Goal: Task Accomplishment & Management: Use online tool/utility

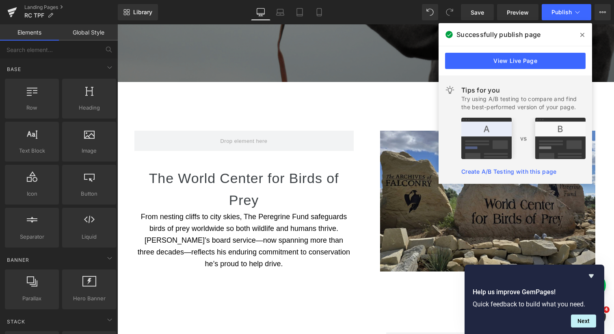
click at [583, 33] on icon at bounding box center [582, 35] width 4 height 6
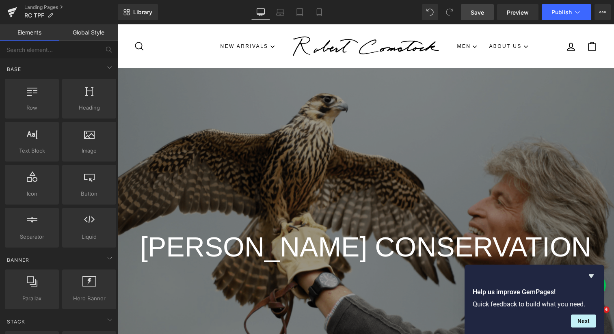
click at [477, 13] on span "Save" at bounding box center [476, 12] width 13 height 9
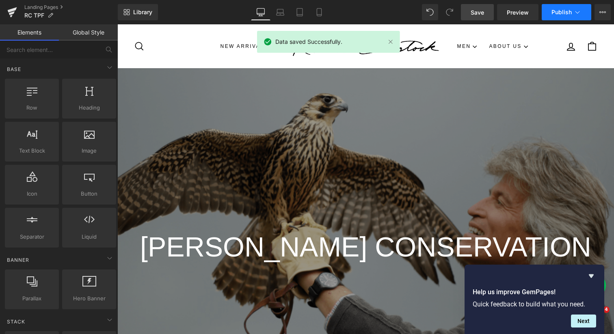
click at [560, 13] on span "Publish" at bounding box center [561, 12] width 20 height 6
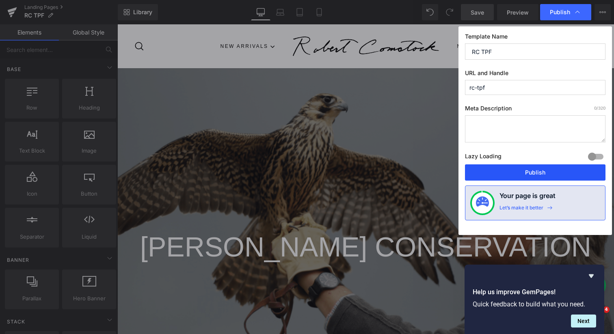
drag, startPoint x: 538, startPoint y: 172, endPoint x: 233, endPoint y: 148, distance: 305.8
click at [538, 172] on button "Publish" at bounding box center [535, 172] width 140 height 16
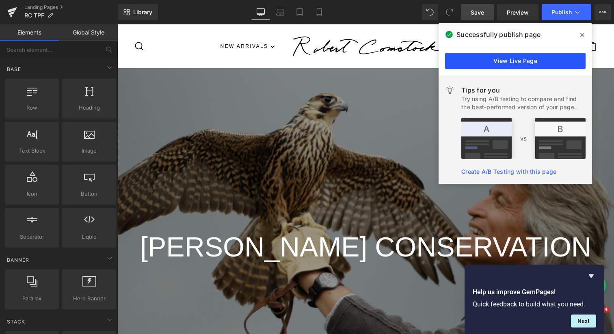
click at [487, 62] on link "View Live Page" at bounding box center [515, 61] width 140 height 16
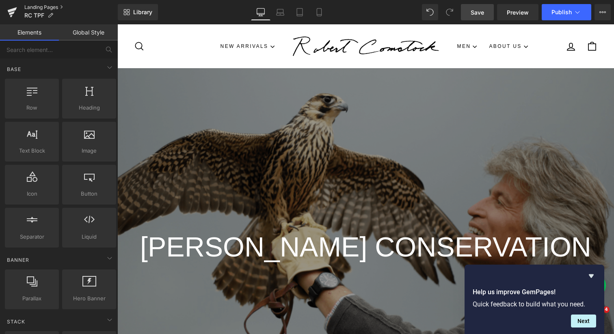
click at [54, 8] on link "Landing Pages" at bounding box center [70, 7] width 93 height 6
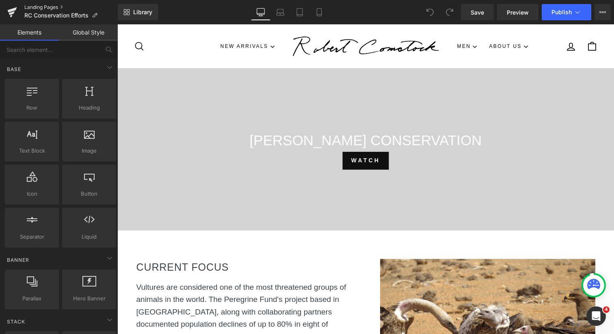
click at [48, 8] on link "Landing Pages" at bounding box center [70, 7] width 93 height 6
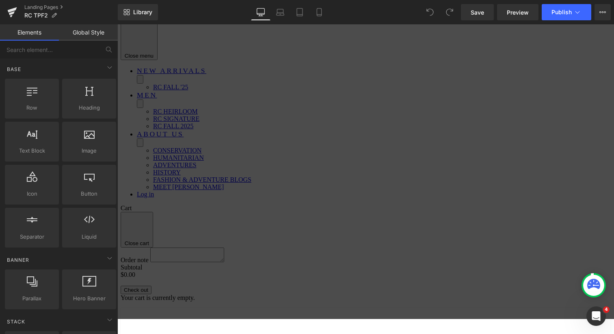
scroll to position [27, 0]
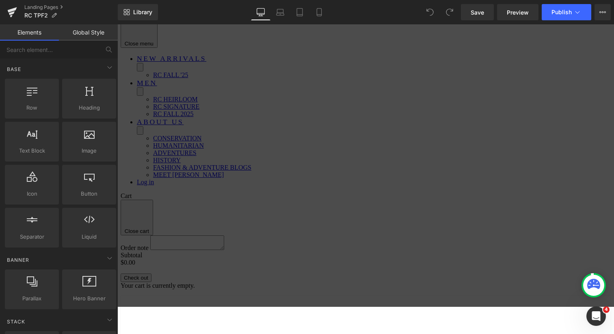
click at [117, 24] on span "Hero Banner" at bounding box center [117, 24] width 0 height 0
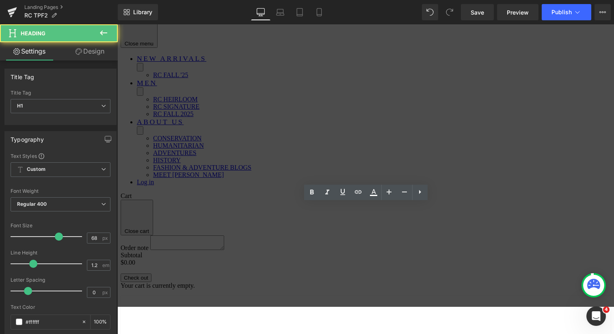
drag, startPoint x: 411, startPoint y: 222, endPoint x: 476, endPoint y: 224, distance: 65.0
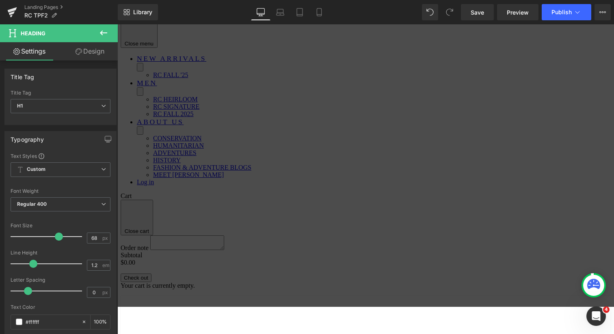
click at [117, 24] on span "Hero Banner" at bounding box center [117, 24] width 0 height 0
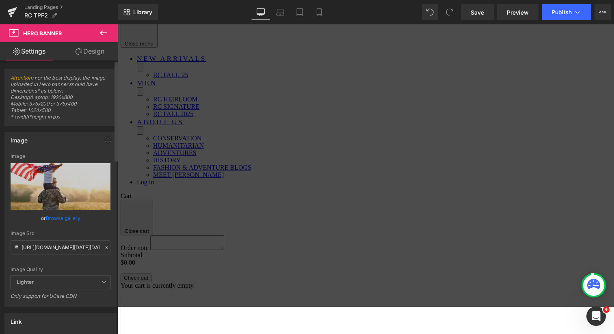
click at [58, 218] on link "Browse gallery" at bounding box center [63, 218] width 35 height 14
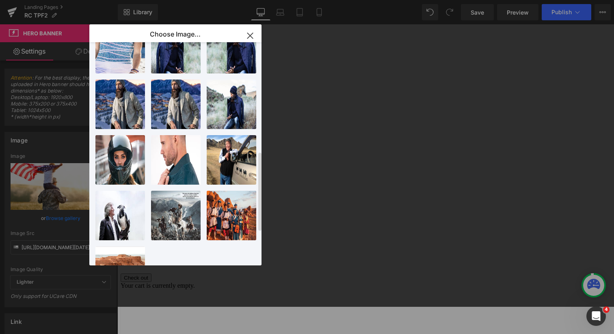
scroll to position [401, 0]
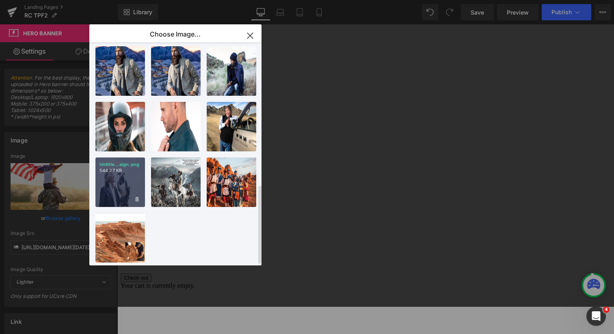
click at [129, 178] on div "Untitle...sign.png 544.27 KB" at bounding box center [120, 183] width 50 height 50
type input "https://ucarecdn.com/c600ae7b-fcb4-424b-acf4-9e2003c4e4c5/-/format/auto/-/previ…"
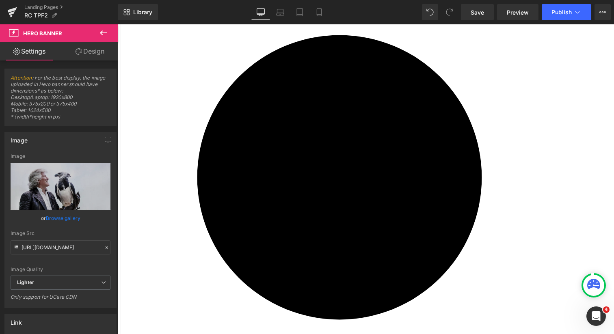
scroll to position [365, 0]
click at [117, 24] on span "Image" at bounding box center [117, 24] width 0 height 0
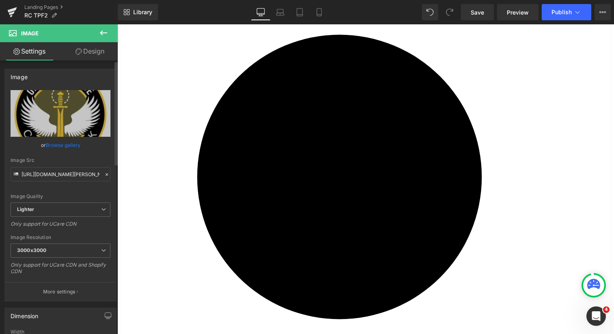
click at [68, 145] on link "Browse gallery" at bounding box center [63, 145] width 35 height 14
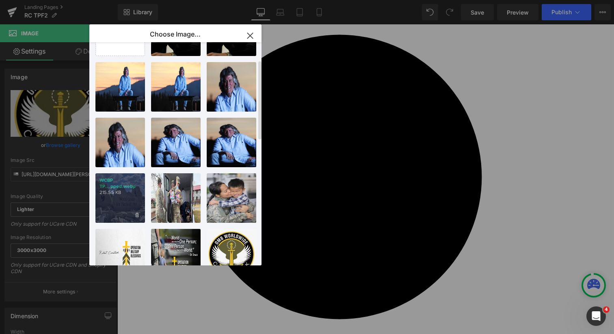
scroll to position [39, 0]
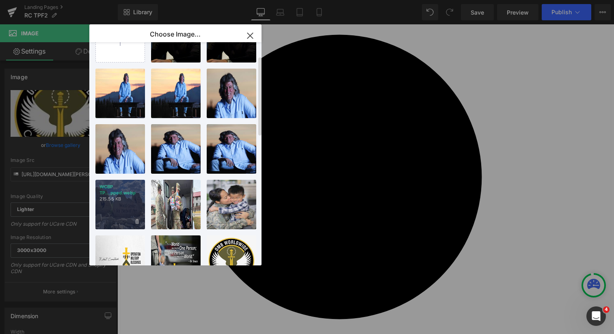
click at [121, 201] on p "215.55 KB" at bounding box center [119, 199] width 41 height 6
type input "https://ucarecdn.com/3a7c3822-3aa7-4f78-8dfe-e4f2ca0c2dc8/-/format/auto/-/previ…"
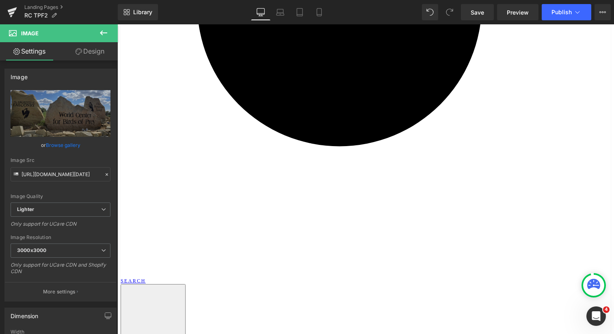
scroll to position [540, 0]
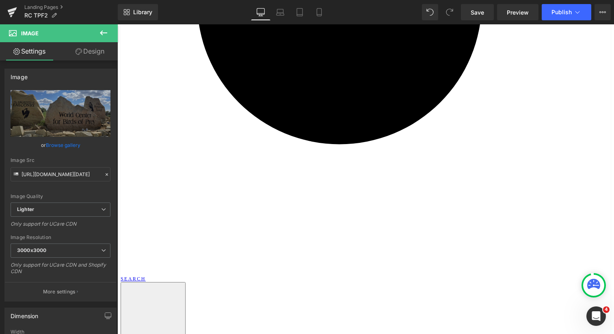
click at [117, 24] on span "Vimeo" at bounding box center [117, 24] width 0 height 0
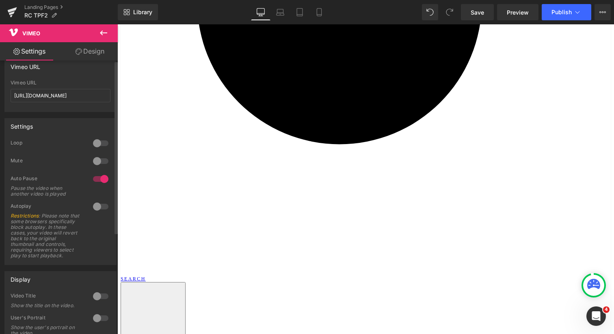
scroll to position [0, 0]
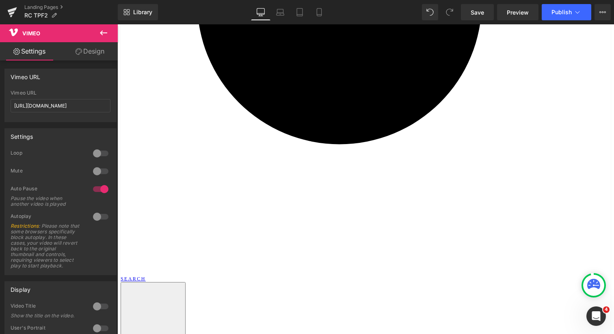
click at [117, 24] on icon at bounding box center [117, 24] width 0 height 0
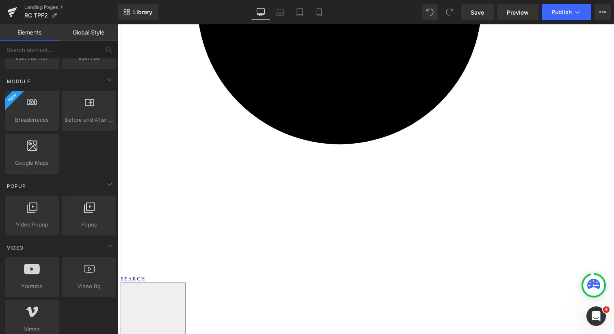
scroll to position [462, 0]
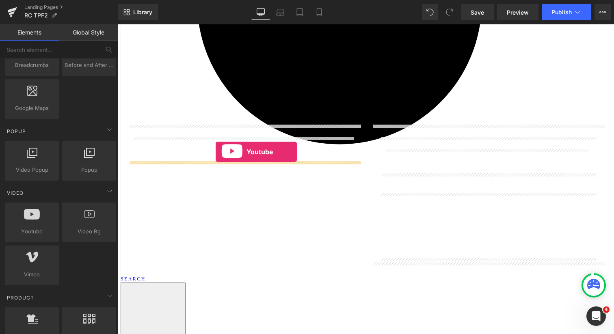
drag, startPoint x: 153, startPoint y: 249, endPoint x: 215, endPoint y: 151, distance: 115.8
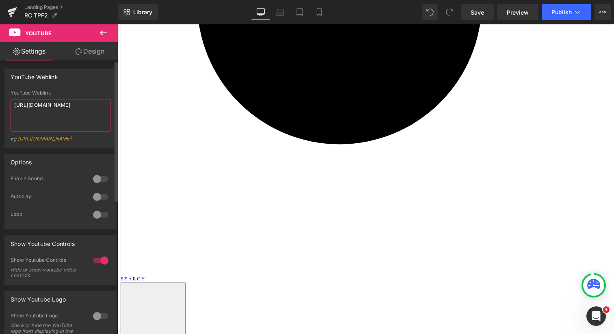
drag, startPoint x: 70, startPoint y: 114, endPoint x: 0, endPoint y: 101, distance: 71.4
click at [0, 101] on div "YouTube Weblink YouTube Weblink https://www.youtube.com/watch?v=OQBlWco72c4 Eg:…" at bounding box center [60, 105] width 121 height 85
paste textarea "0RbGn8q71uU"
type textarea "https://www.youtube.com/watch?v=0RbGn8q71uU"
click at [117, 24] on icon at bounding box center [117, 24] width 0 height 0
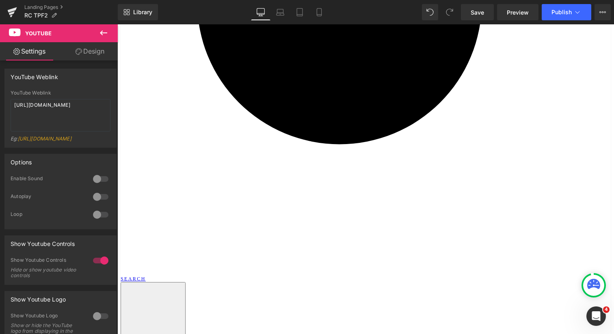
click at [117, 24] on icon at bounding box center [117, 24] width 0 height 0
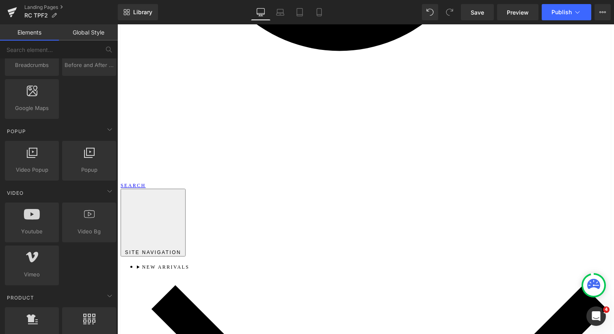
scroll to position [701, 0]
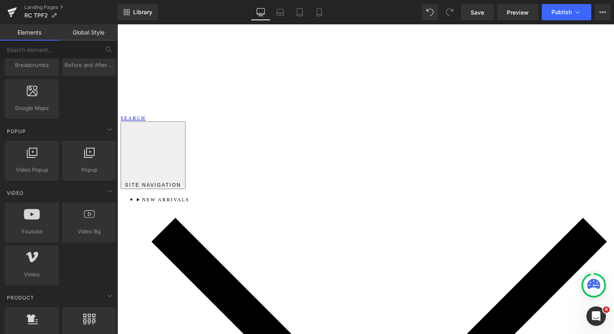
click at [117, 24] on icon at bounding box center [117, 24] width 0 height 0
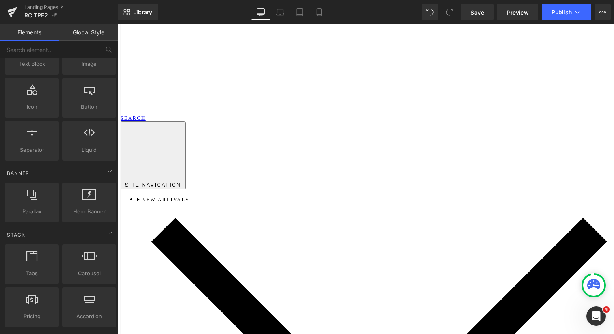
scroll to position [0, 0]
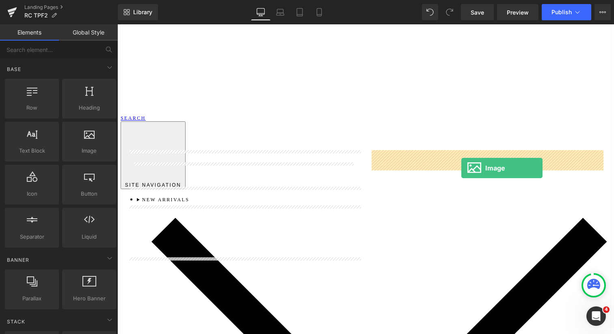
drag, startPoint x: 204, startPoint y: 167, endPoint x: 461, endPoint y: 168, distance: 257.0
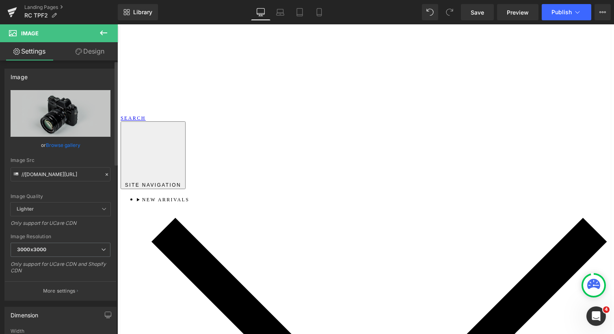
click at [50, 147] on link "Browse gallery" at bounding box center [63, 145] width 35 height 14
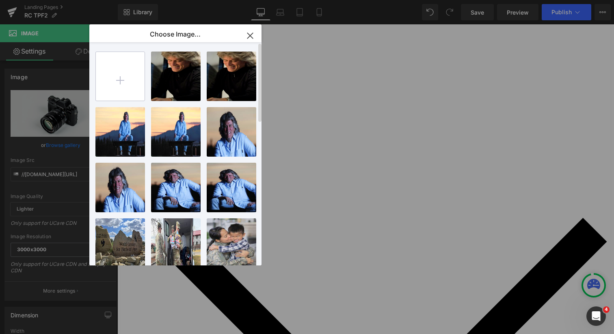
click at [125, 74] on input "file" at bounding box center [120, 76] width 49 height 49
click at [250, 36] on icon "button" at bounding box center [249, 35] width 5 height 5
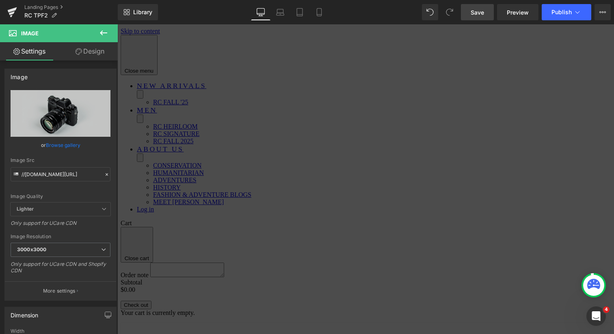
click at [473, 11] on span "Save" at bounding box center [476, 12] width 13 height 9
click at [557, 12] on span "Publish" at bounding box center [561, 12] width 20 height 6
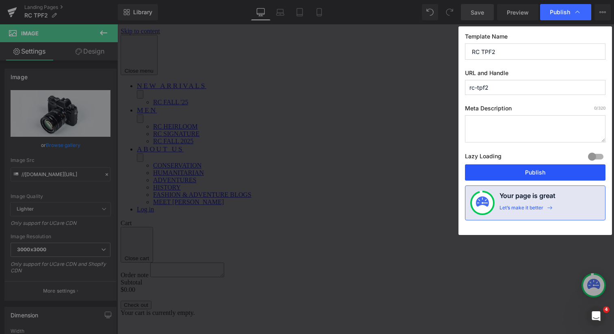
click at [525, 170] on button "Publish" at bounding box center [535, 172] width 140 height 16
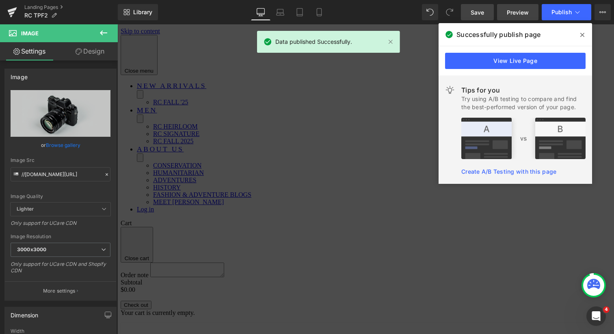
click at [509, 11] on span "Preview" at bounding box center [518, 12] width 22 height 9
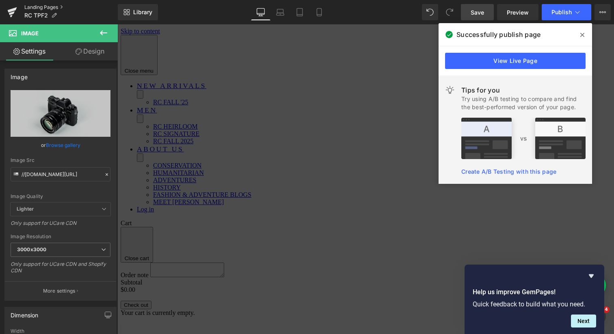
click at [54, 8] on link "Landing Pages" at bounding box center [70, 7] width 93 height 6
click at [51, 8] on link "Landing Pages" at bounding box center [70, 7] width 93 height 6
click at [582, 33] on icon at bounding box center [582, 35] width 4 height 6
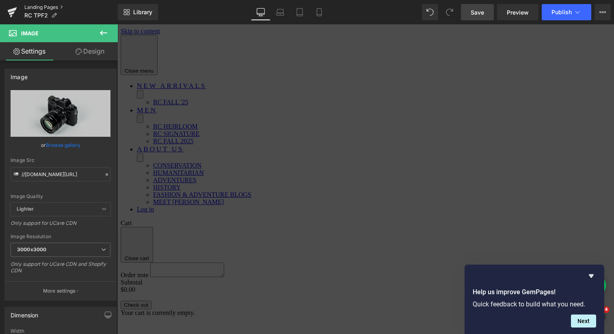
click at [49, 6] on link "Landing Pages" at bounding box center [70, 7] width 93 height 6
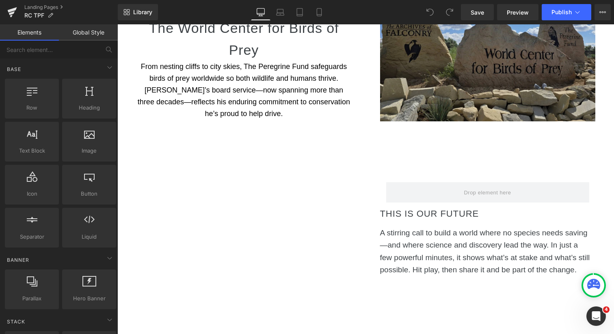
scroll to position [496, 0]
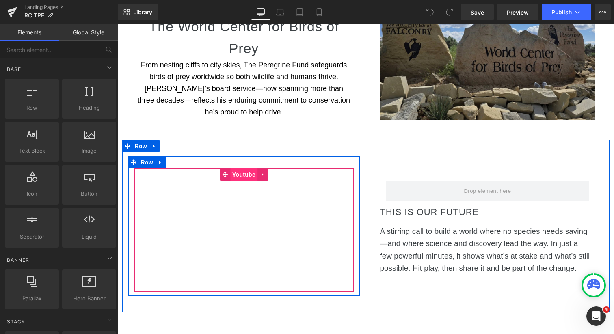
click at [247, 174] on span "Youtube" at bounding box center [243, 174] width 27 height 12
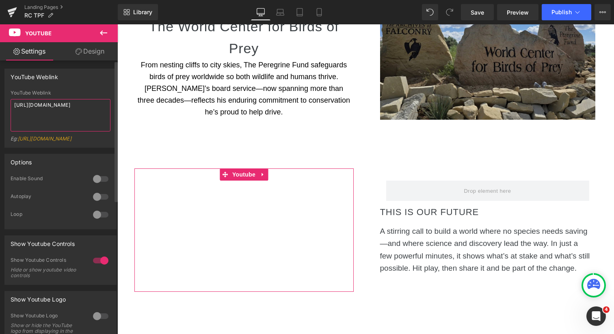
drag, startPoint x: 59, startPoint y: 110, endPoint x: 11, endPoint y: 106, distance: 48.9
click at [11, 106] on textarea "https://www.youtube.com/watch?v=0RbGn8q71uU" at bounding box center [61, 115] width 100 height 32
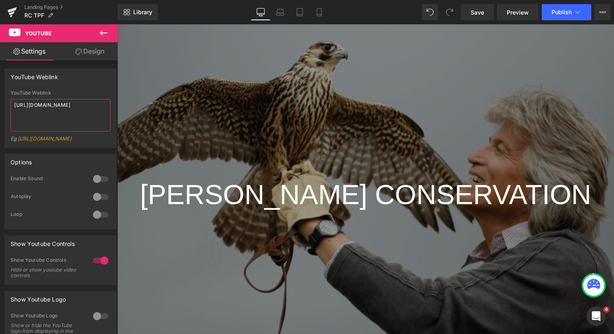
scroll to position [0, 0]
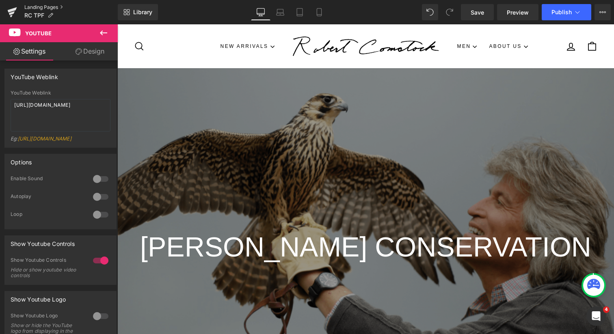
click at [58, 4] on link "Landing Pages" at bounding box center [70, 7] width 93 height 6
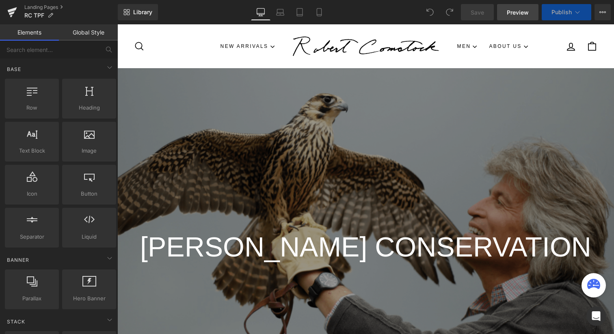
click at [515, 14] on span "Preview" at bounding box center [518, 12] width 22 height 9
click at [58, 9] on link "Landing Pages" at bounding box center [70, 7] width 93 height 6
